Goal: Task Accomplishment & Management: Use online tool/utility

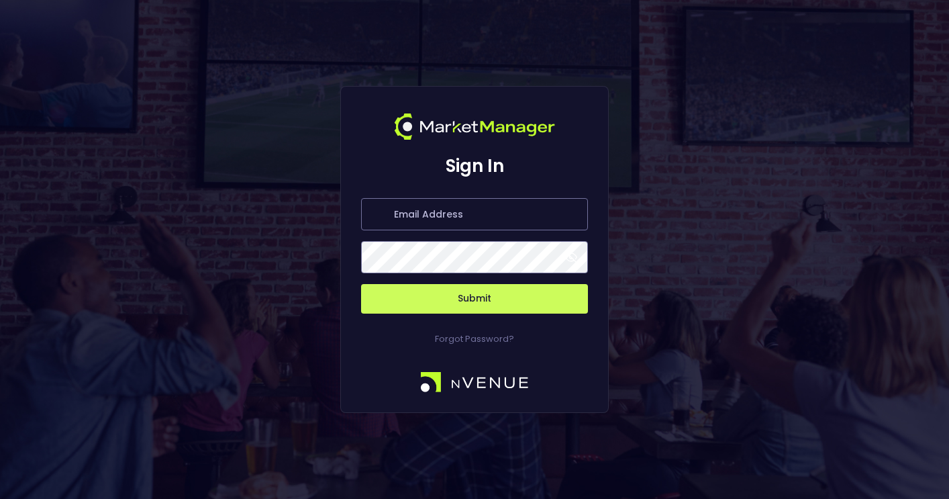
type input "[PERSON_NAME][EMAIL_ADDRESS][DOMAIN_NAME]"
click at [489, 295] on button "Submit" at bounding box center [474, 299] width 227 height 30
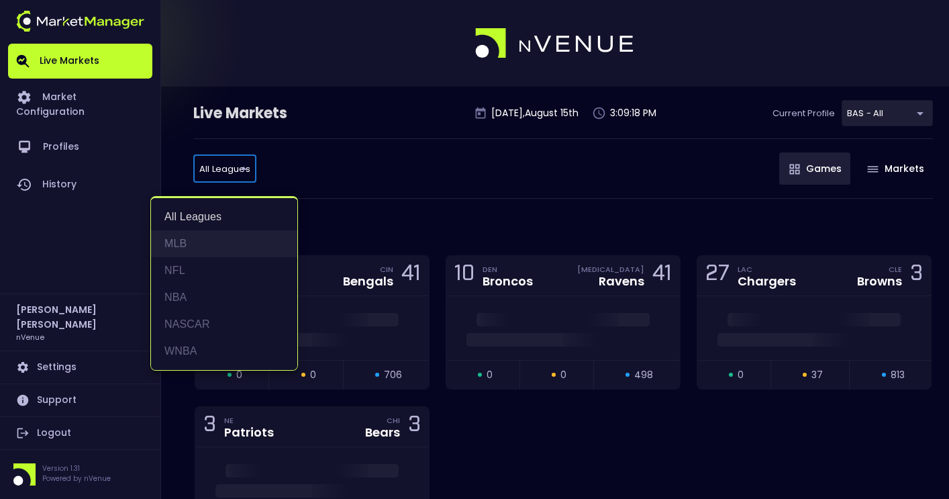
click at [187, 242] on li "MLB" at bounding box center [224, 243] width 146 height 27
type input "MLB"
